Goal: Information Seeking & Learning: Understand process/instructions

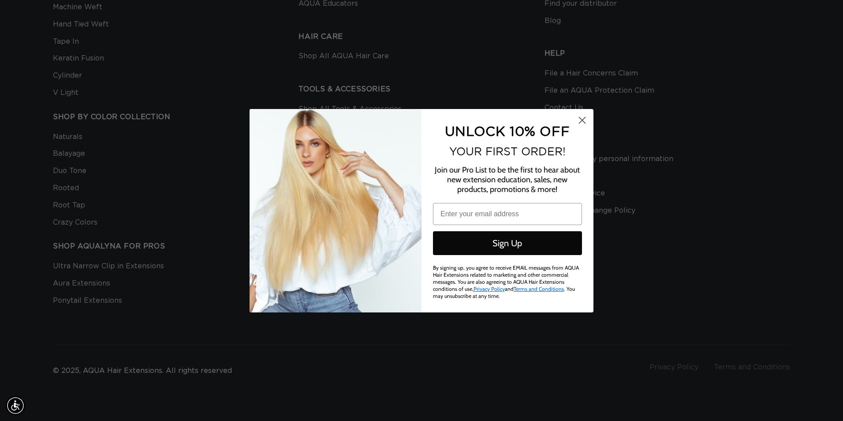
scroll to position [0, 1561]
click at [585, 122] on circle "Close dialog" at bounding box center [582, 119] width 15 height 15
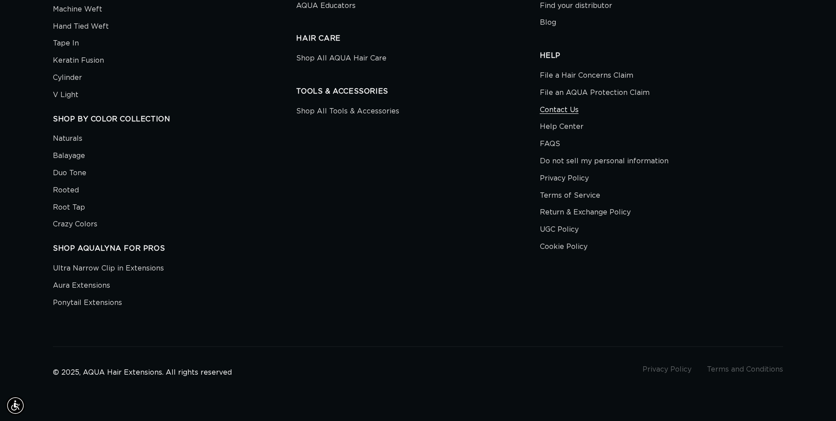
scroll to position [0, 1548]
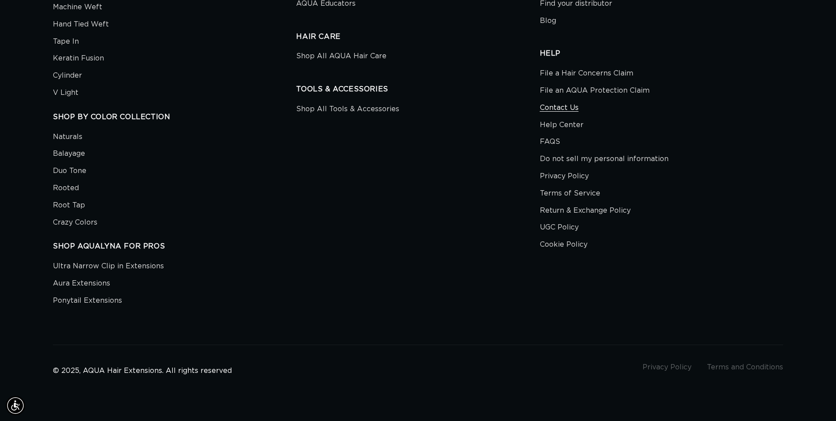
click at [569, 108] on link "Contact Us" at bounding box center [559, 107] width 39 height 17
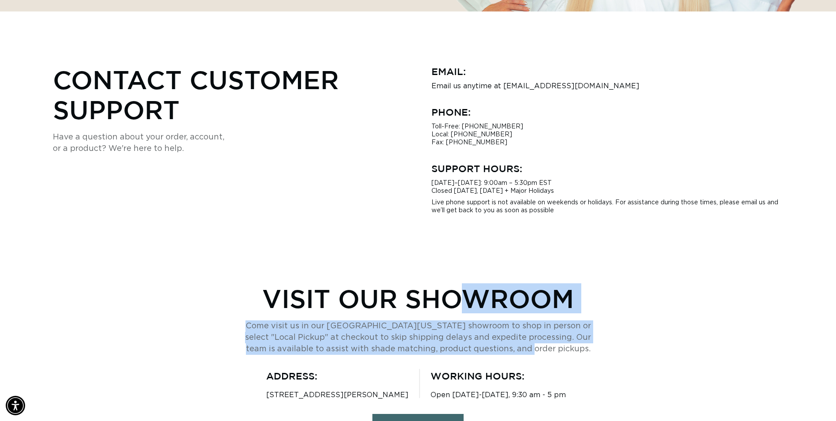
scroll to position [0, 1548]
drag, startPoint x: 258, startPoint y: 300, endPoint x: 584, endPoint y: 377, distance: 335.5
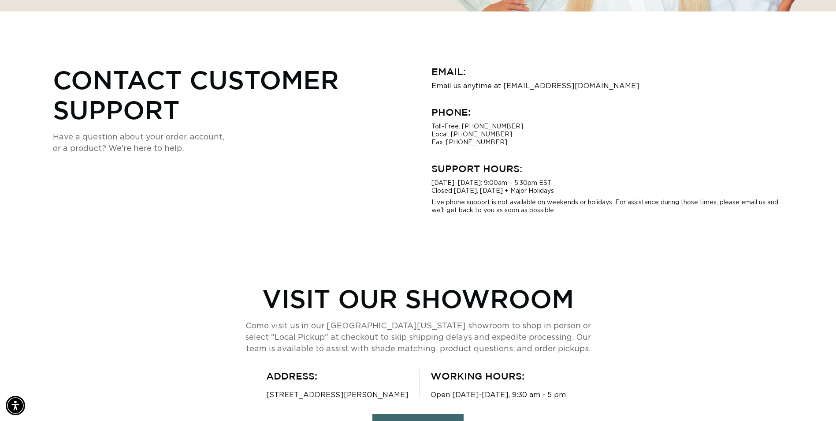
drag, startPoint x: 584, startPoint y: 377, endPoint x: 590, endPoint y: 392, distance: 16.1
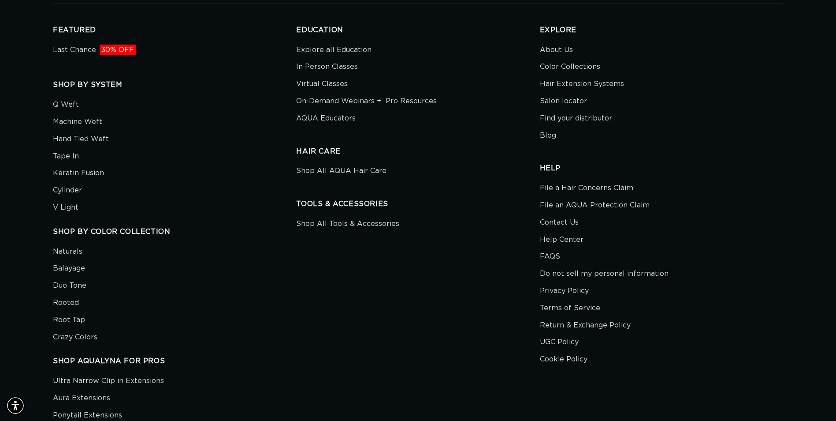
scroll to position [0, 0]
click at [543, 220] on link "Contact Us" at bounding box center [559, 222] width 39 height 17
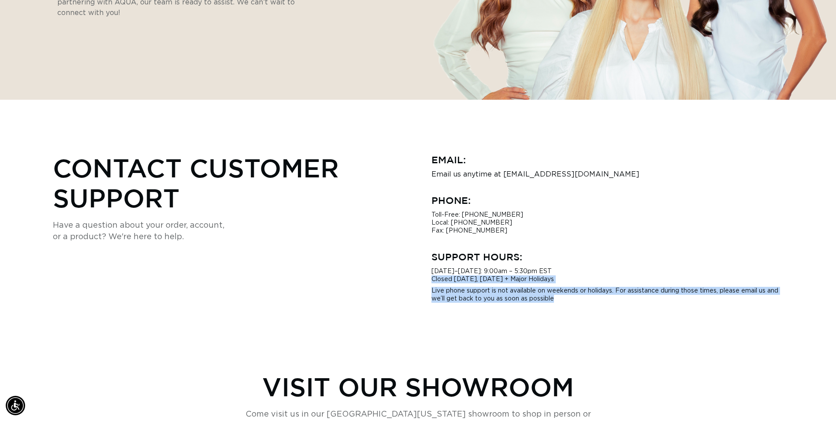
drag, startPoint x: 578, startPoint y: 282, endPoint x: 572, endPoint y: 301, distance: 19.8
click at [572, 301] on div "Monday–Friday: 9:00am – 5:30pm EST Closed Saturday, Sunday + Major Holidays Liv…" at bounding box center [608, 284] width 352 height 35
drag, startPoint x: 572, startPoint y: 301, endPoint x: 578, endPoint y: 302, distance: 6.2
click at [578, 302] on p "Live phone support is not available on weekends or holidays. For assistance dur…" at bounding box center [608, 295] width 352 height 16
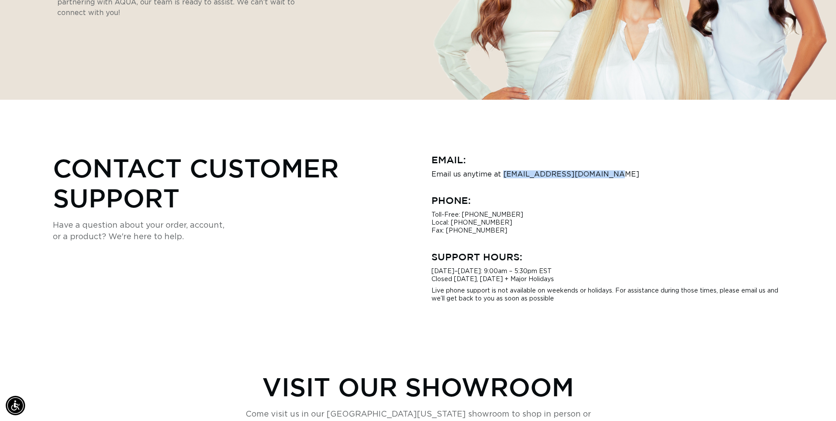
drag, startPoint x: 608, startPoint y: 176, endPoint x: 502, endPoint y: 179, distance: 105.4
click at [502, 179] on div "Email: Email us anytime at hi@aquahairextensions.com Phone: Toll-Free: 1-877-57…" at bounding box center [608, 228] width 352 height 150
drag, startPoint x: 502, startPoint y: 179, endPoint x: 505, endPoint y: 175, distance: 5.7
copy p "hi@aquahairextensions.com"
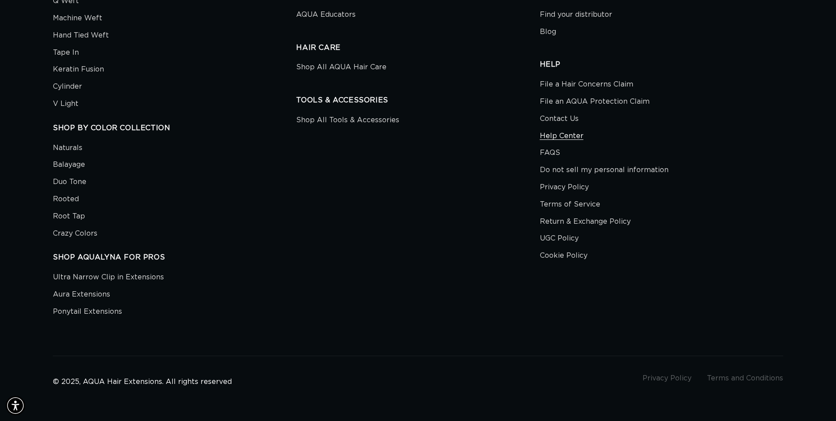
click at [560, 139] on link "Help Center" at bounding box center [562, 135] width 44 height 17
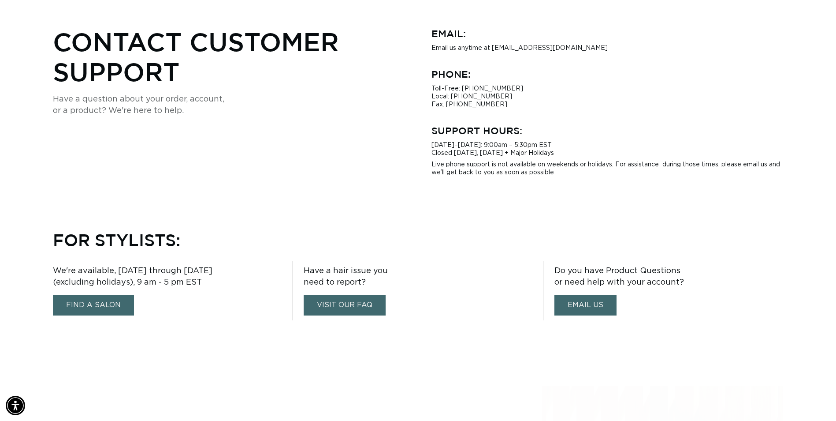
scroll to position [353, 0]
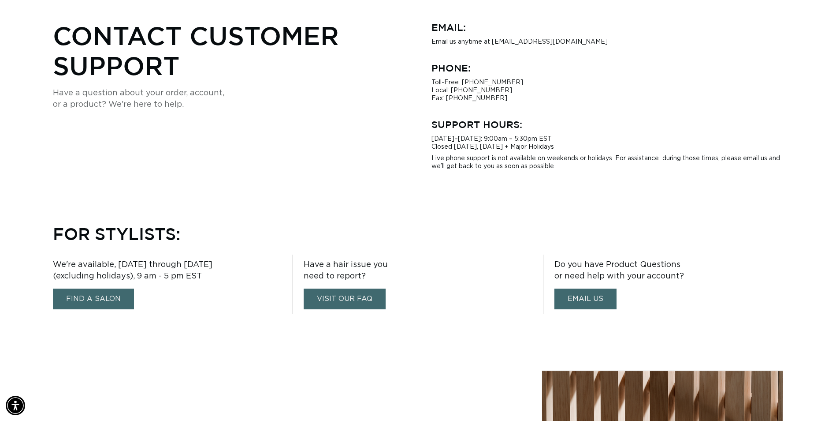
click at [360, 301] on link "visit our faq" at bounding box center [345, 298] width 82 height 21
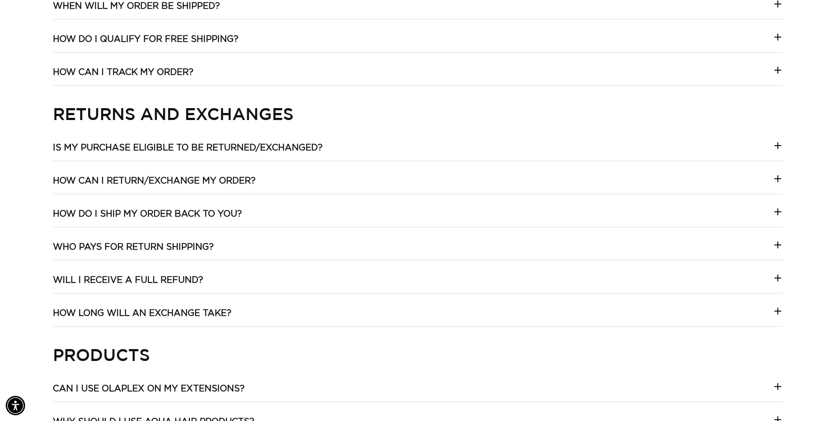
click at [238, 148] on h3 "Is my purchase eligible to be returned/exchanged?" at bounding box center [188, 147] width 270 height 11
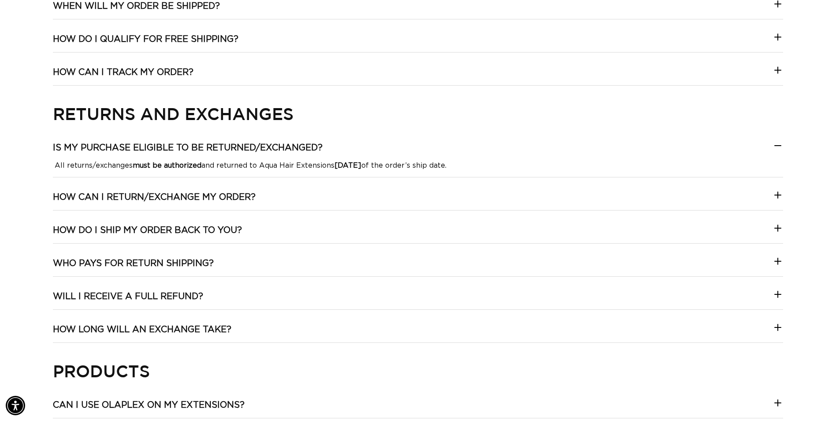
scroll to position [0, 774]
click at [187, 195] on h3 "How can I return/exchange my order?" at bounding box center [154, 196] width 203 height 11
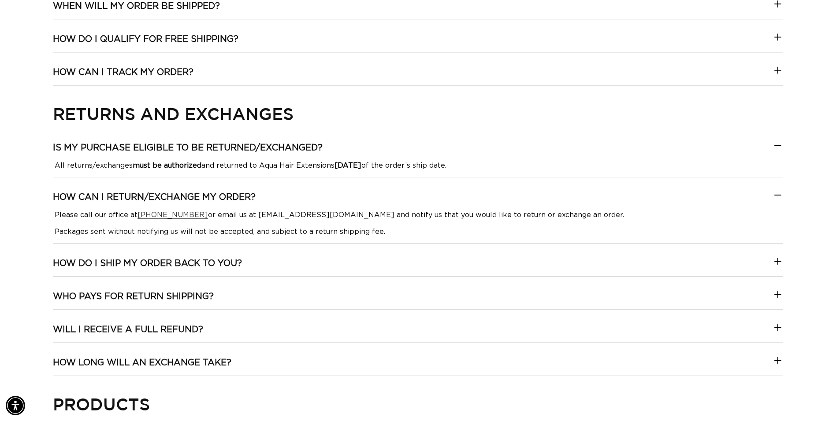
click at [242, 264] on h3 "How do I ship my order back to you?" at bounding box center [147, 263] width 189 height 11
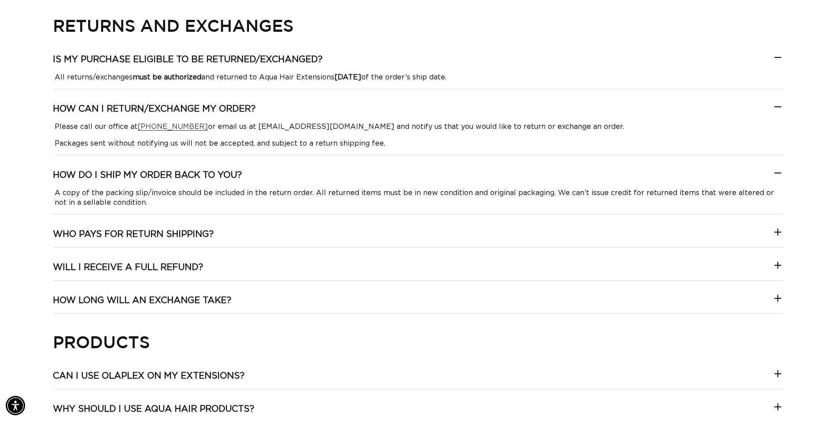
scroll to position [0, 1548]
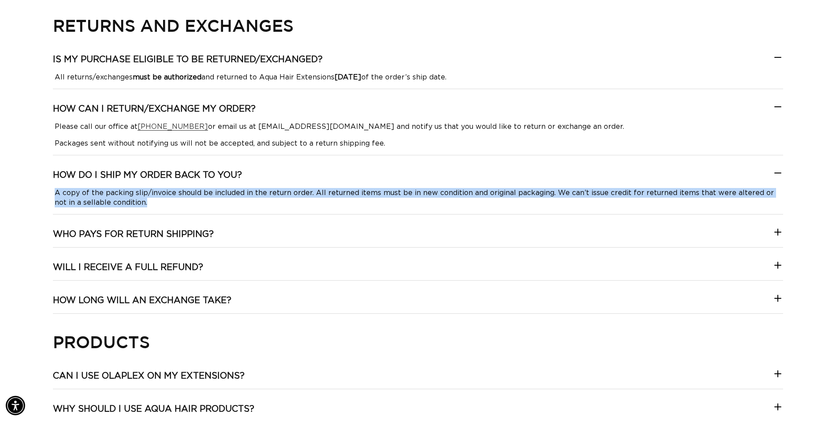
drag, startPoint x: 54, startPoint y: 192, endPoint x: 146, endPoint y: 200, distance: 91.6
click at [146, 200] on div "A copy of the packing slip/invoice should be included in the return order. All …" at bounding box center [418, 197] width 731 height 19
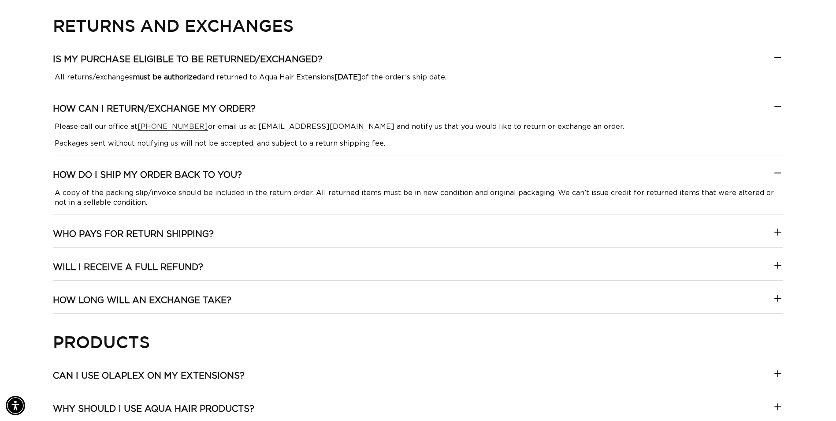
drag, startPoint x: 146, startPoint y: 200, endPoint x: 161, endPoint y: 233, distance: 36.7
click at [161, 233] on h3 "Who pays for return shipping?" at bounding box center [133, 233] width 161 height 11
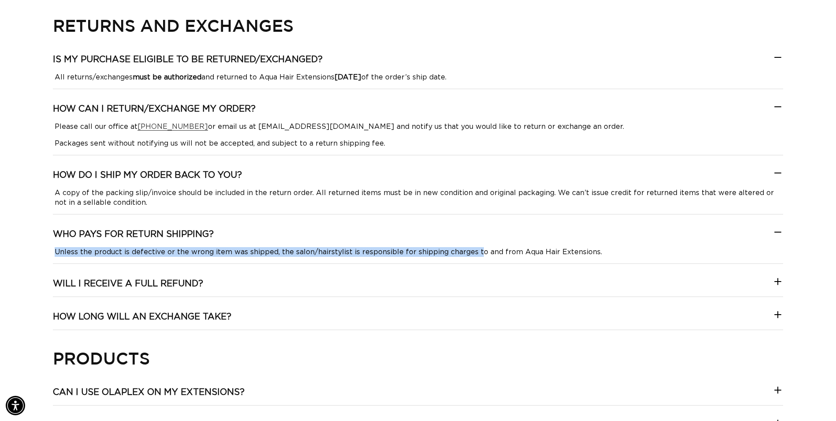
scroll to position [0, 774]
drag, startPoint x: 50, startPoint y: 254, endPoint x: 612, endPoint y: 255, distance: 561.8
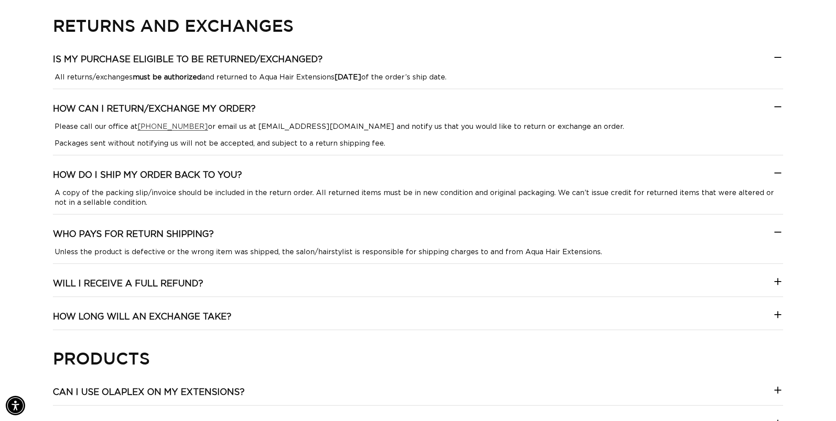
click at [210, 278] on summary "Will I receive a full refund?" at bounding box center [418, 287] width 731 height 19
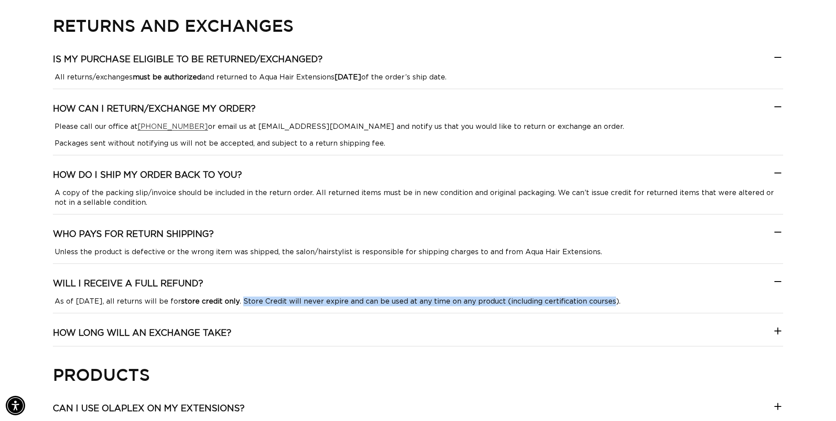
scroll to position [0, 0]
drag, startPoint x: 252, startPoint y: 304, endPoint x: 631, endPoint y: 306, distance: 379.7
click at [631, 306] on p "As of [DATE], all returns will be for store credit only . Store Credit will nev…" at bounding box center [418, 301] width 727 height 10
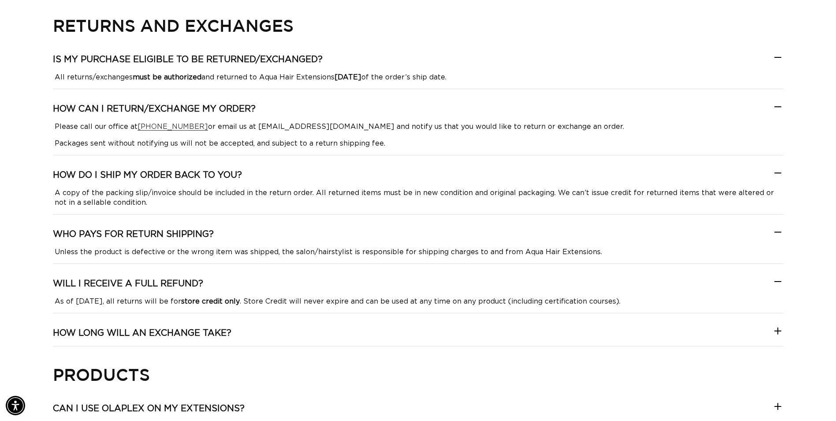
click at [207, 335] on h3 "How long will an exchange take?" at bounding box center [142, 332] width 179 height 11
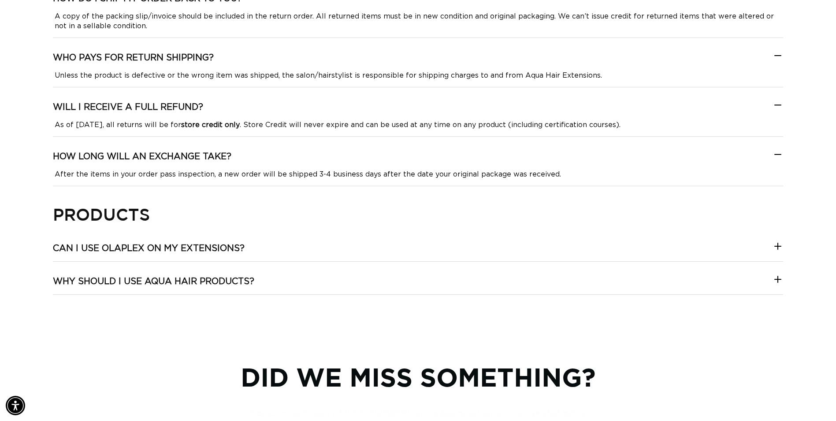
scroll to position [0, 774]
click at [157, 252] on h3 "Can I use Olaplex on my extensions?" at bounding box center [149, 248] width 192 height 11
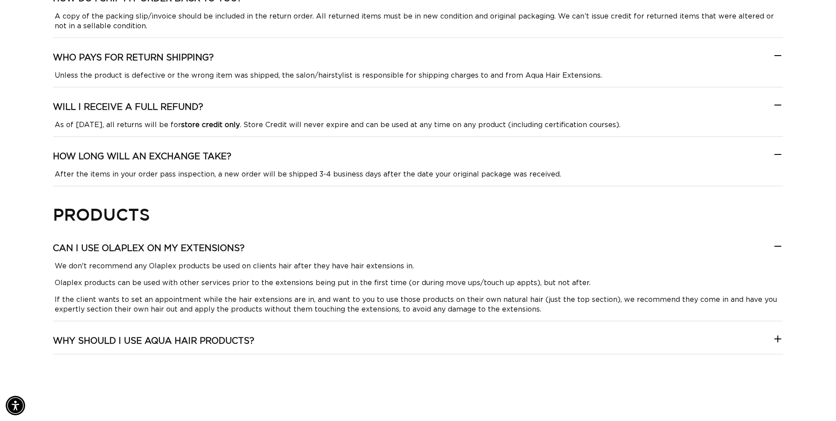
click at [157, 250] on h3 "Can I use Olaplex on my extensions?" at bounding box center [149, 248] width 192 height 11
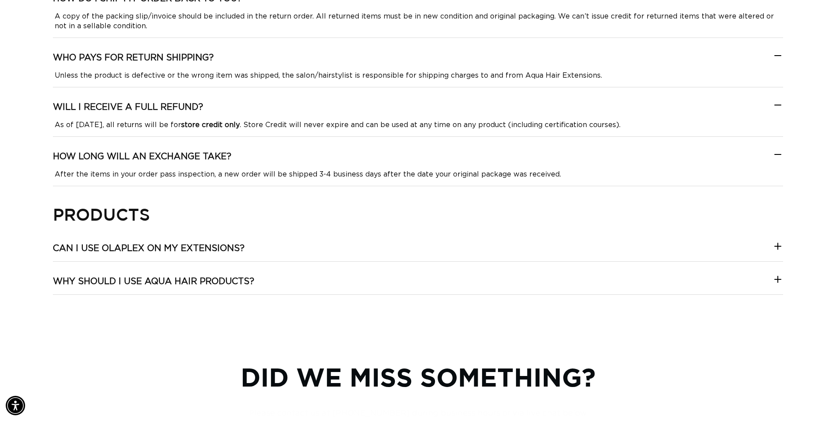
click at [147, 281] on h3 "Why should I use AQUA hair products?" at bounding box center [154, 281] width 202 height 11
